Goal: Information Seeking & Learning: Learn about a topic

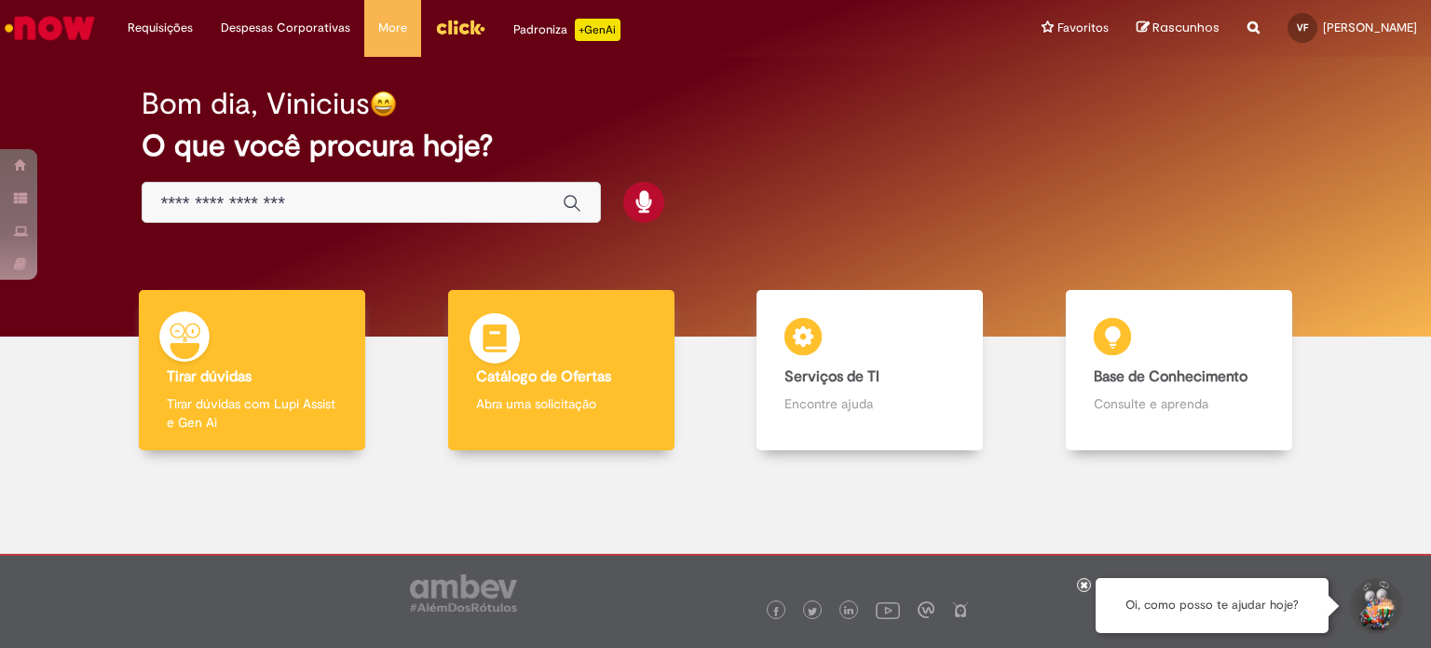
click at [640, 404] on p "Abra uma solicitação" at bounding box center [561, 403] width 171 height 19
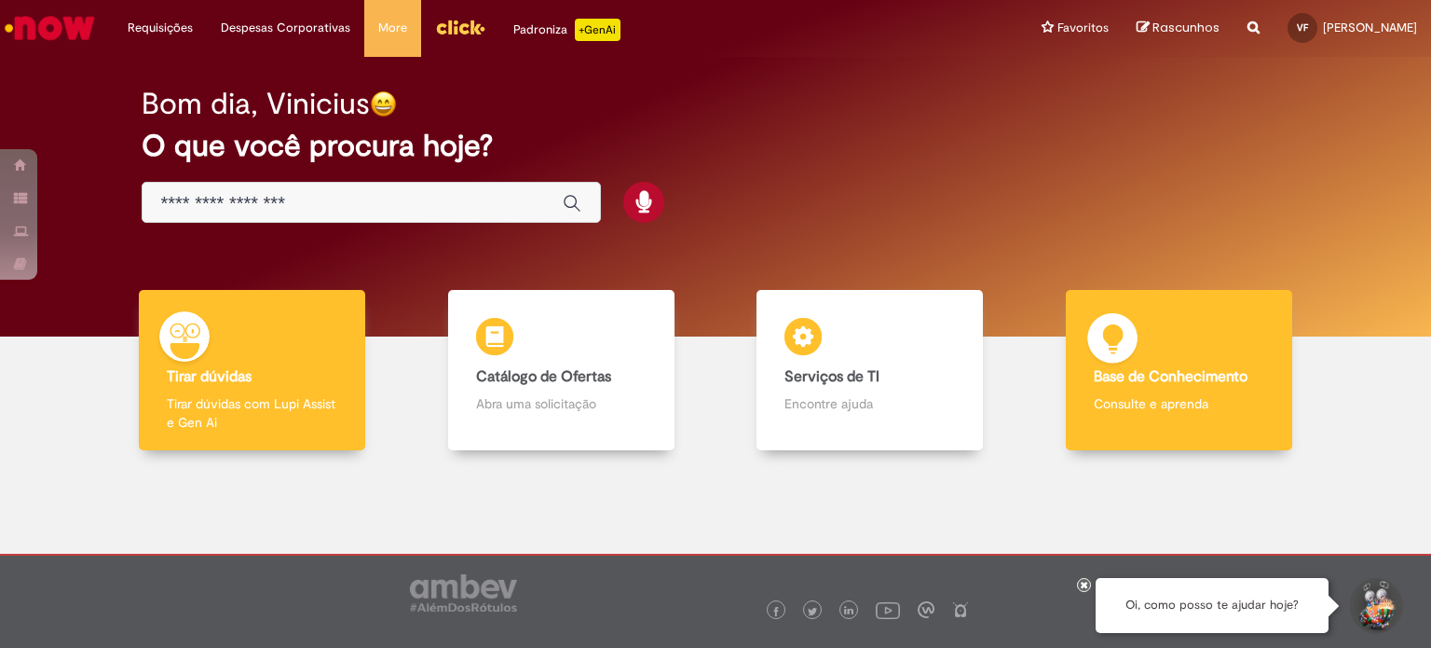
click at [1142, 369] on b "Base de Conhecimento" at bounding box center [1171, 376] width 154 height 19
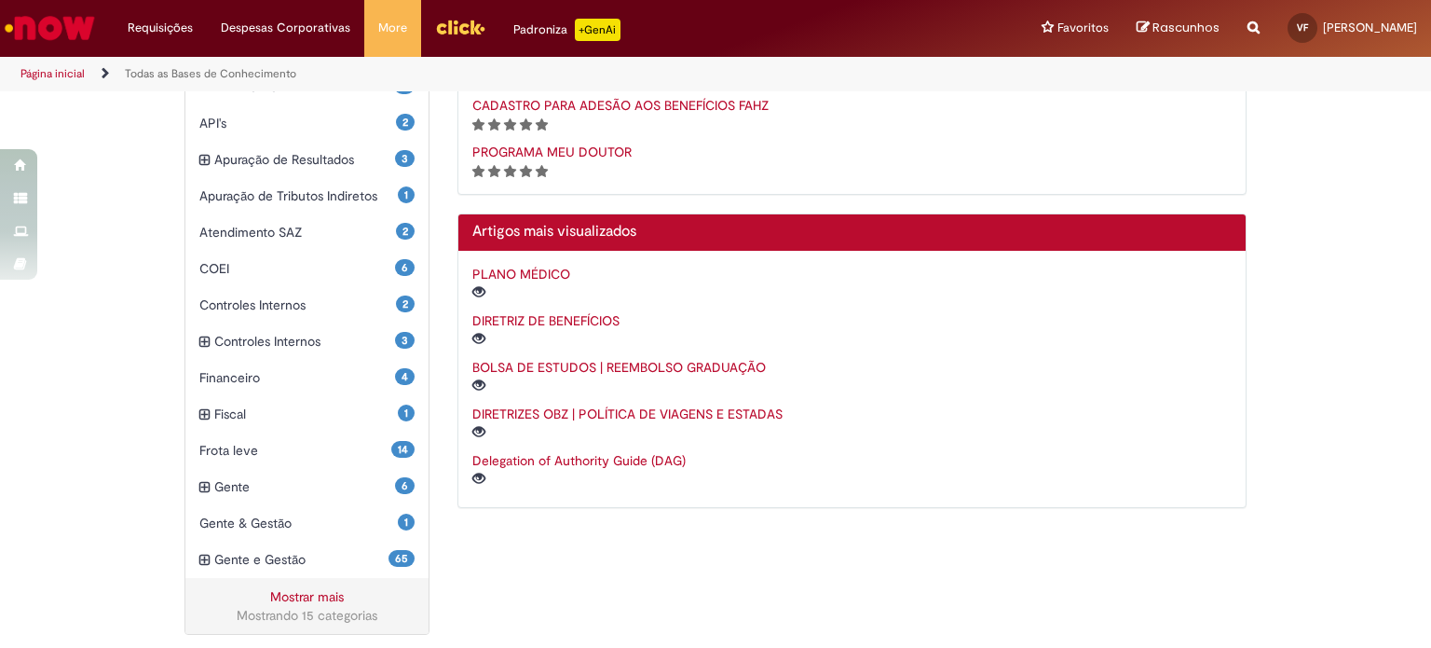
scroll to position [518, 0]
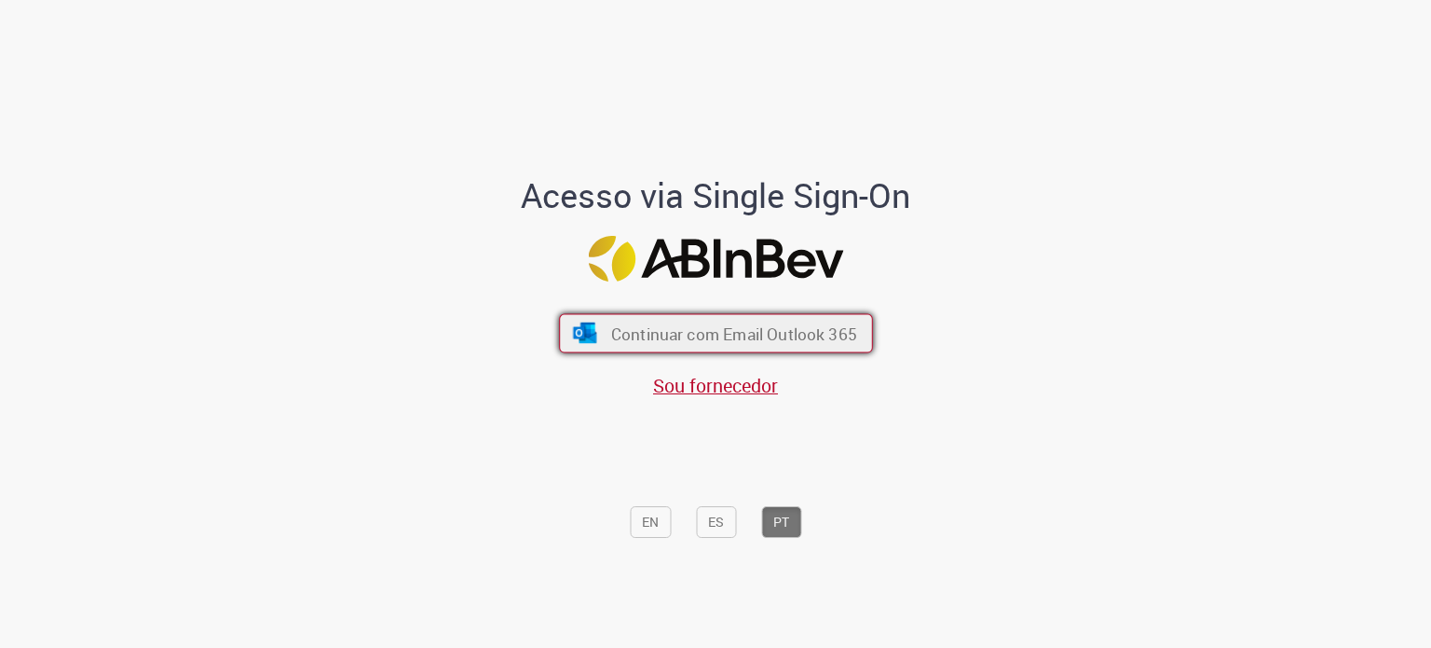
click at [734, 343] on span "Continuar com Email Outlook 365" at bounding box center [733, 332] width 246 height 21
